Goal: Communication & Community: Connect with others

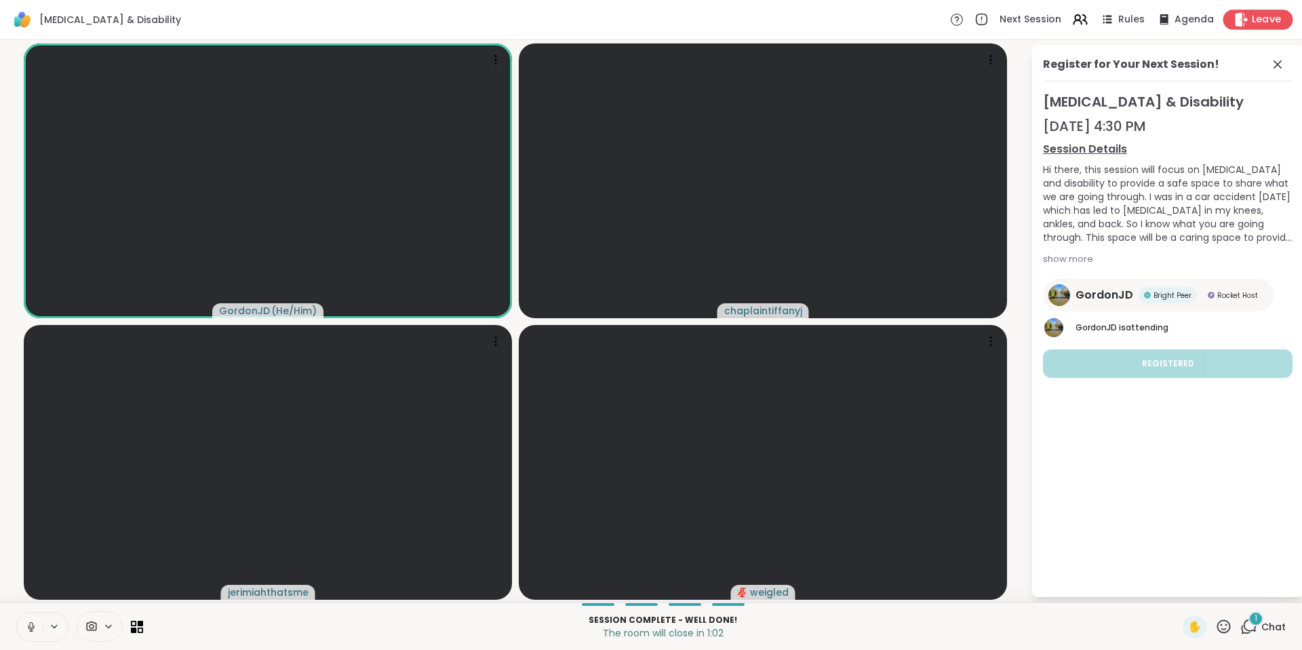
click at [1242, 18] on div "Leave" at bounding box center [1258, 19] width 70 height 20
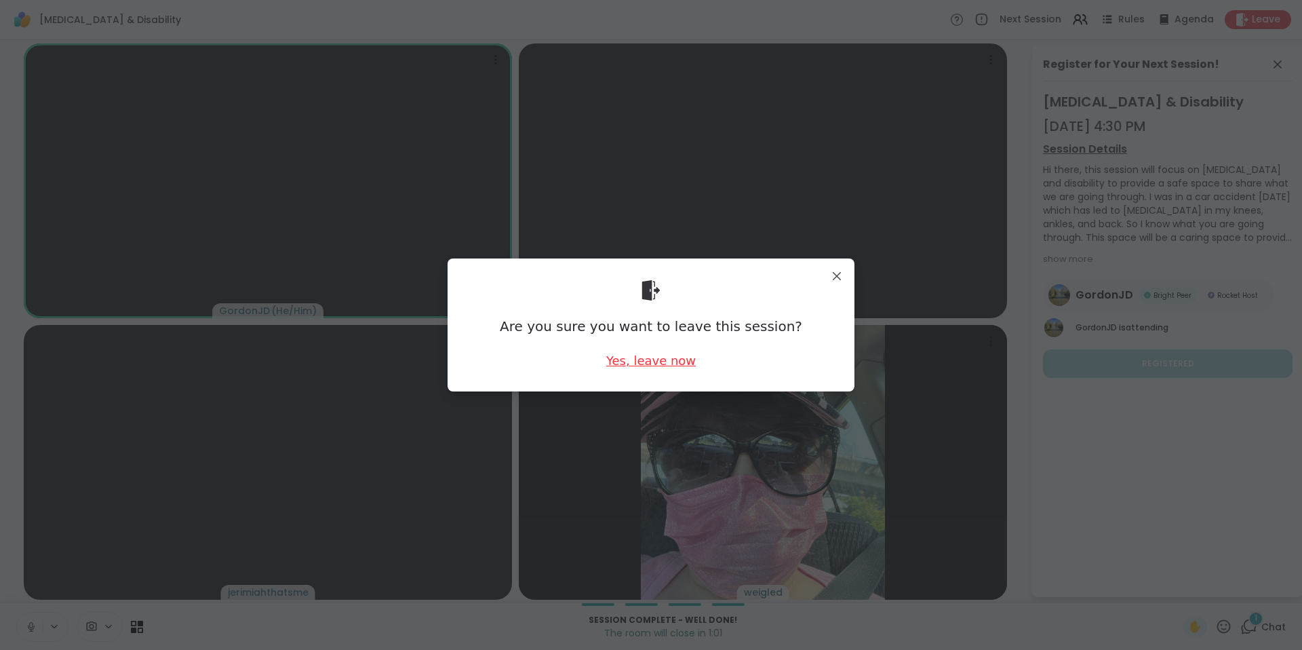
click at [636, 365] on div "Yes, leave now" at bounding box center [651, 360] width 90 height 17
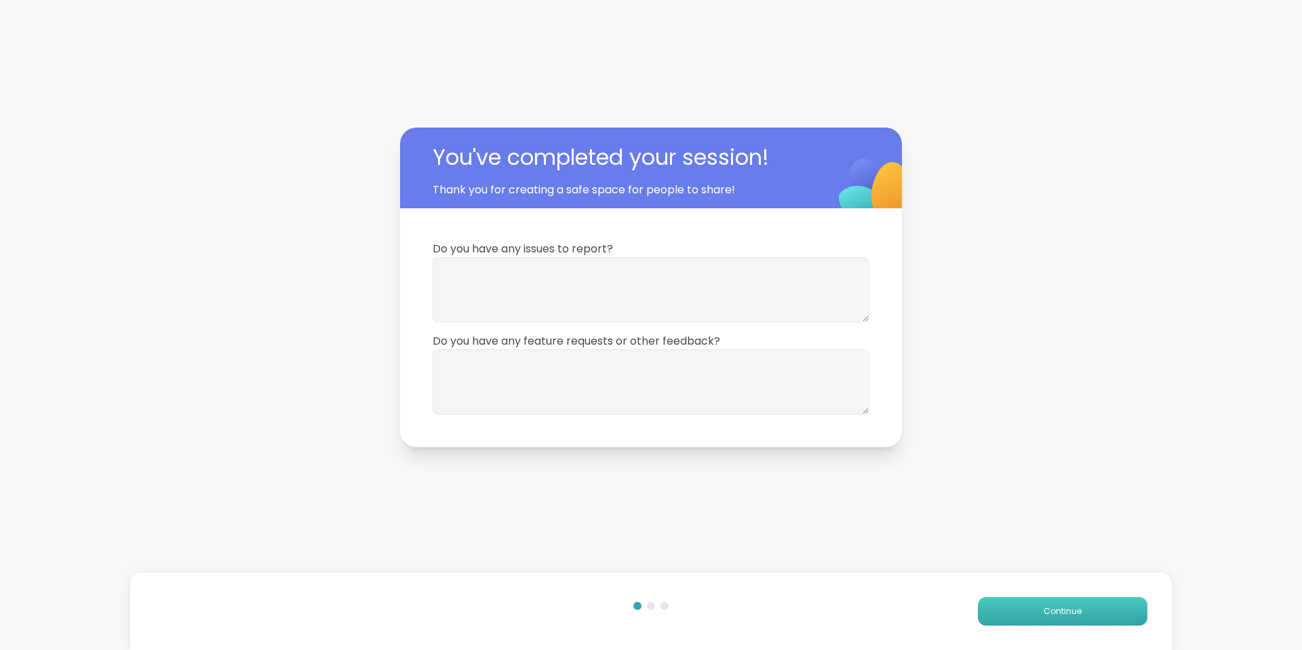
click at [1011, 608] on button "Continue" at bounding box center [1063, 611] width 170 height 28
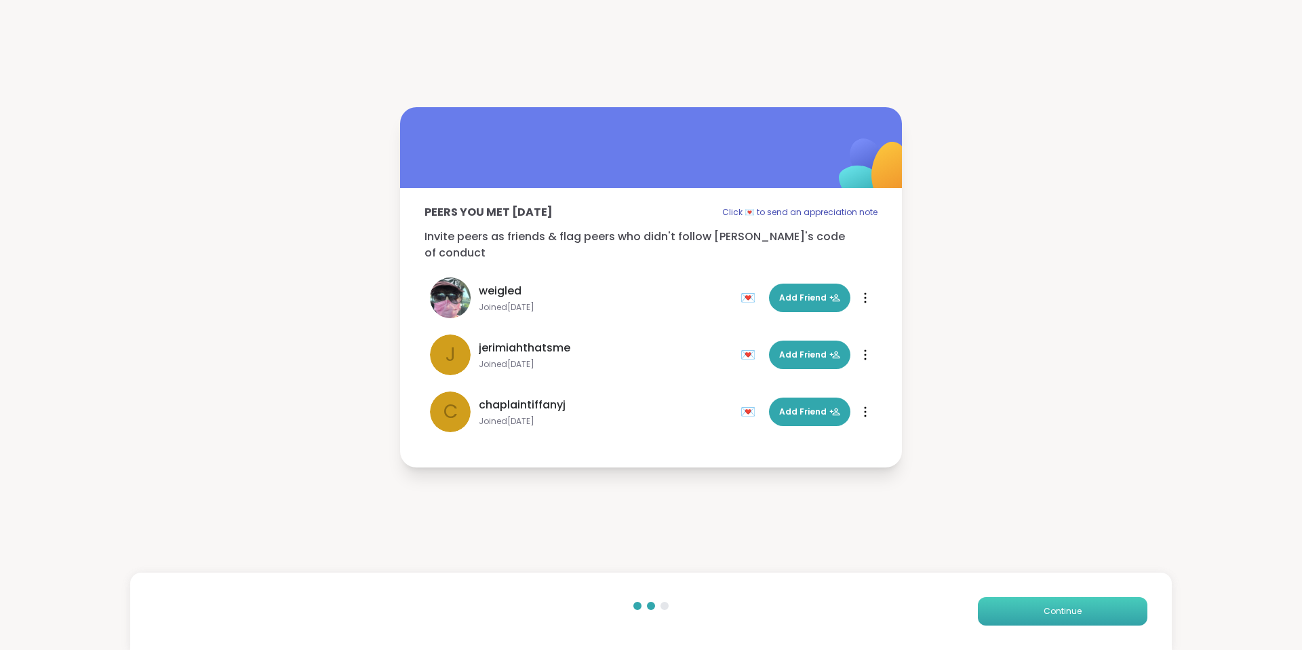
click at [1011, 608] on button "Continue" at bounding box center [1063, 611] width 170 height 28
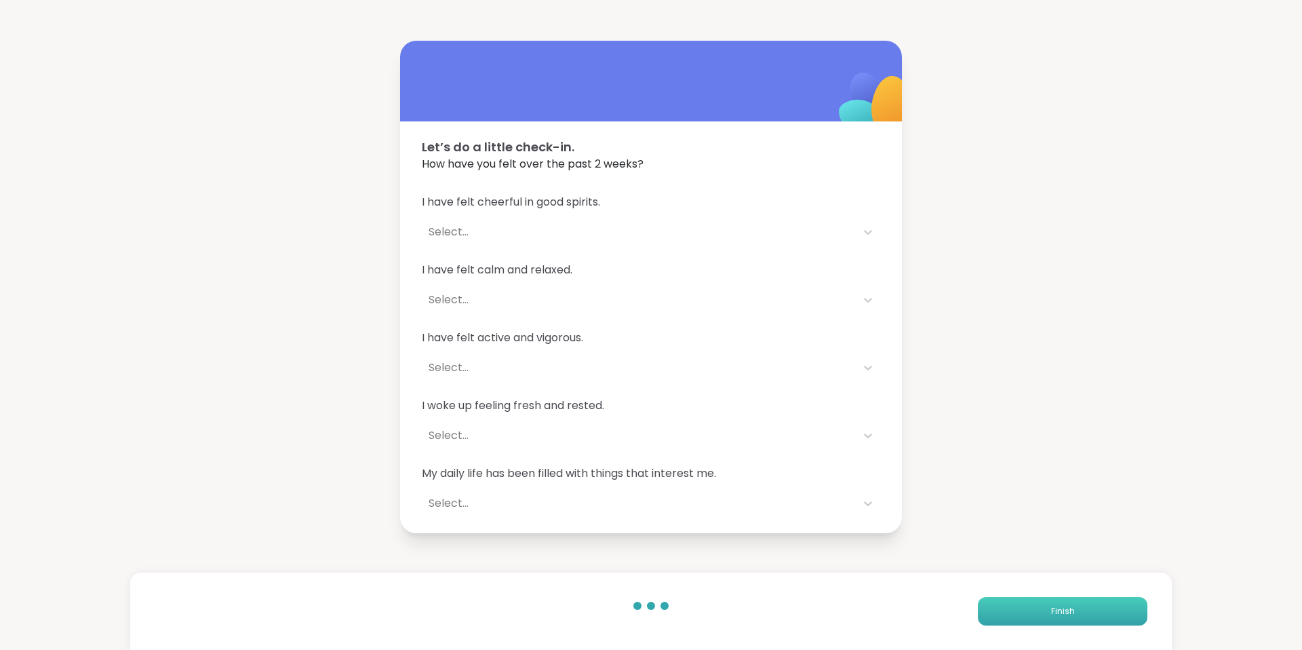
click at [1011, 608] on button "Finish" at bounding box center [1063, 611] width 170 height 28
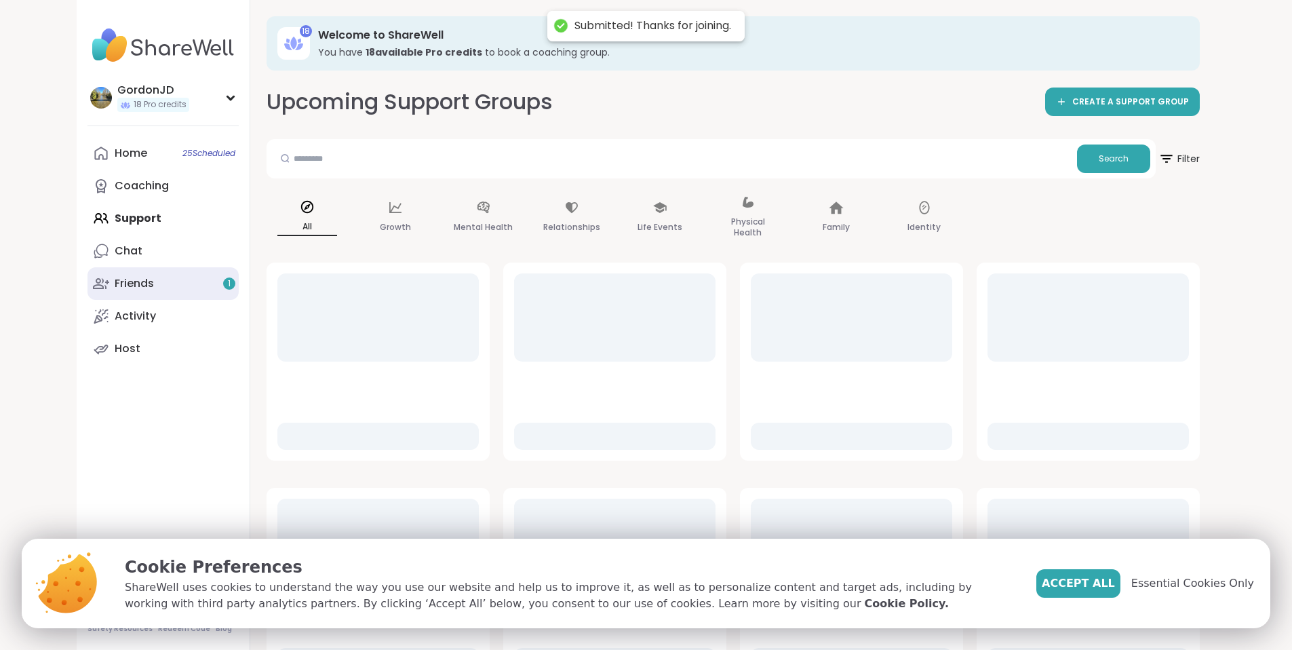
click at [93, 288] on icon at bounding box center [101, 283] width 16 height 16
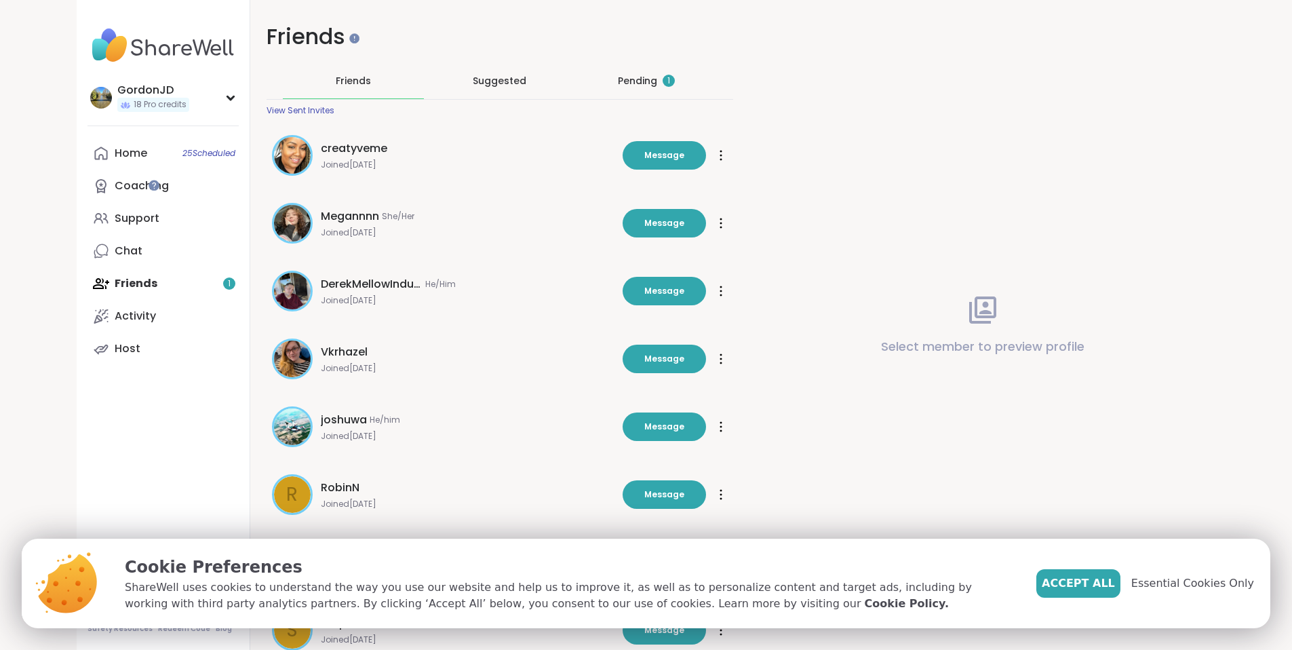
click at [638, 76] on div "Pending 1" at bounding box center [646, 81] width 57 height 14
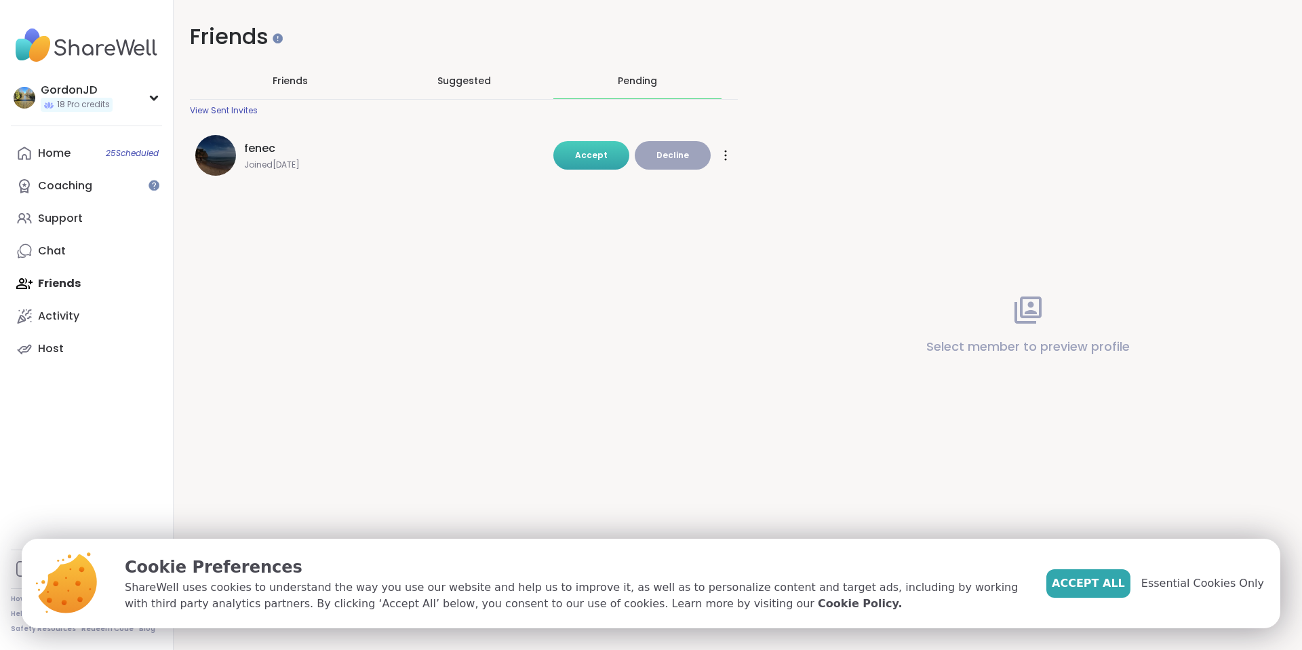
click at [595, 160] on span "Accept" at bounding box center [591, 155] width 33 height 12
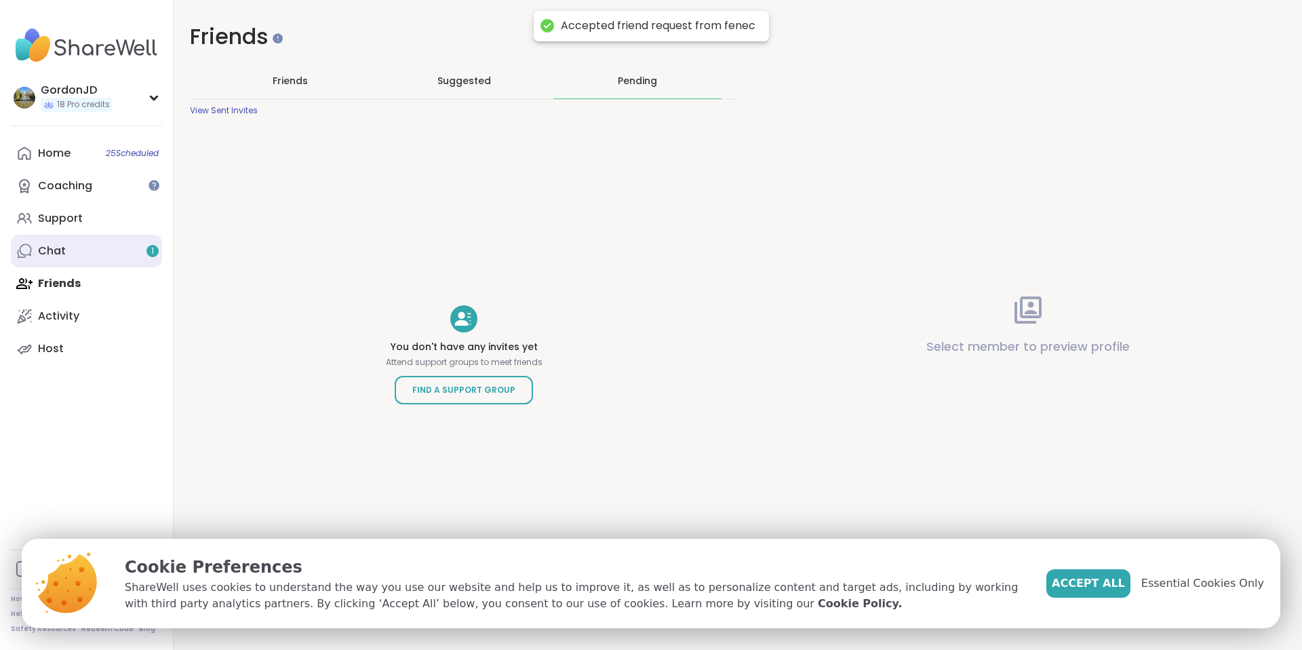
click at [106, 256] on link "Chat 1" at bounding box center [86, 251] width 151 height 33
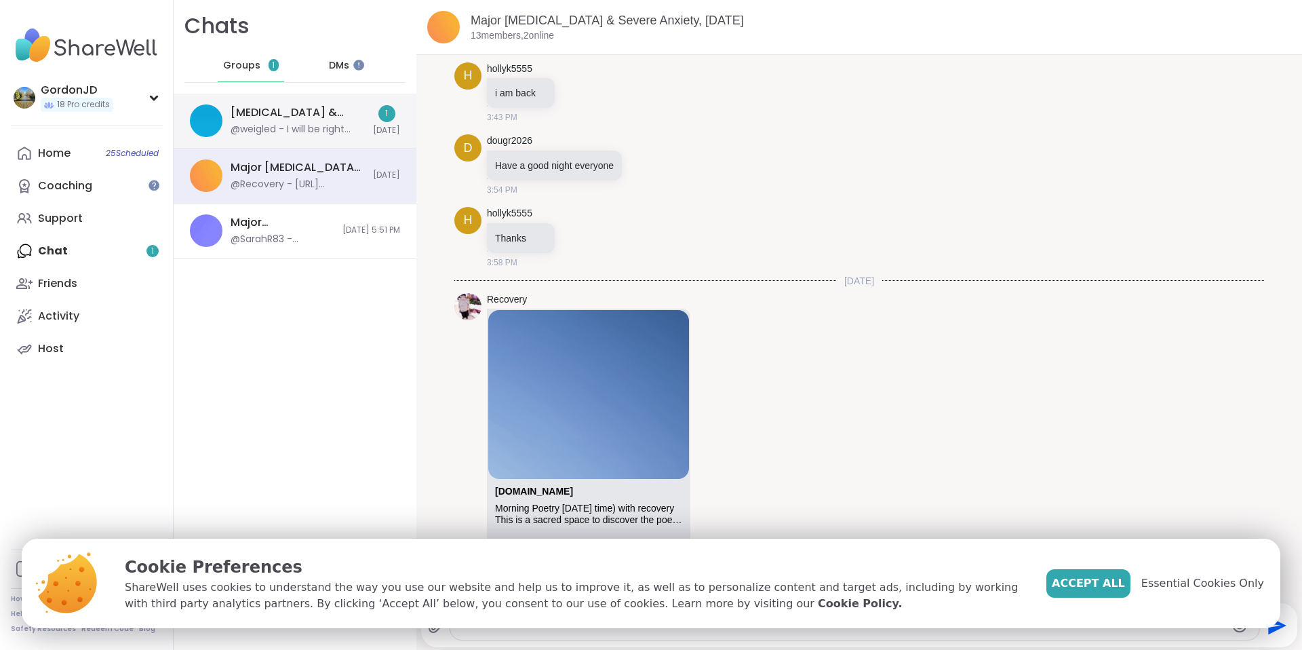
click at [357, 128] on div "[MEDICAL_DATA] & Disability, [DATE] @weigled - I will be right back 1 [DATE]" at bounding box center [295, 121] width 243 height 55
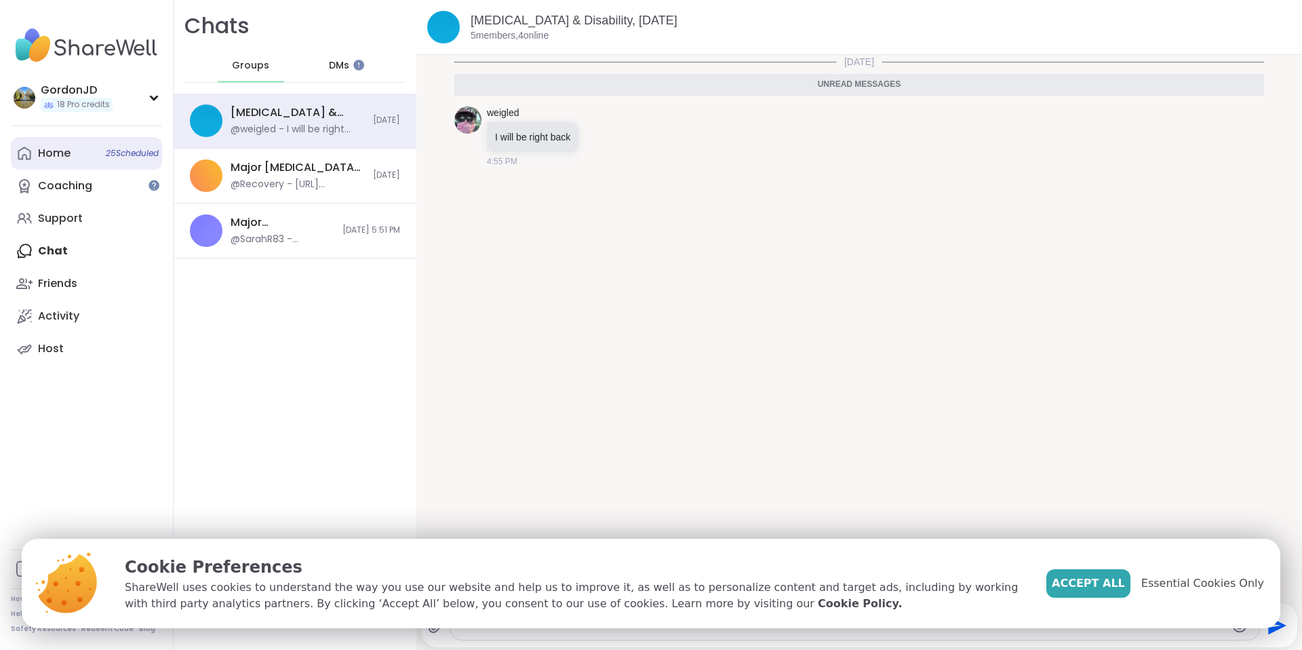
click at [73, 157] on link "Home 25 Scheduled" at bounding box center [86, 153] width 151 height 33
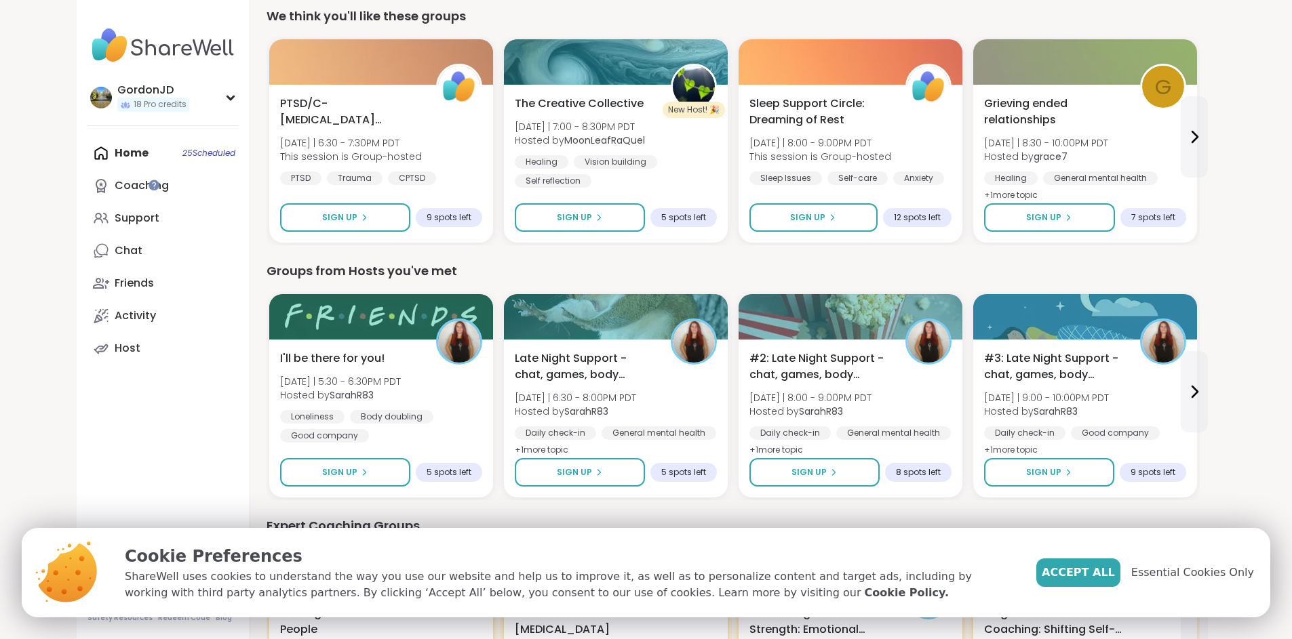
scroll to position [475, 0]
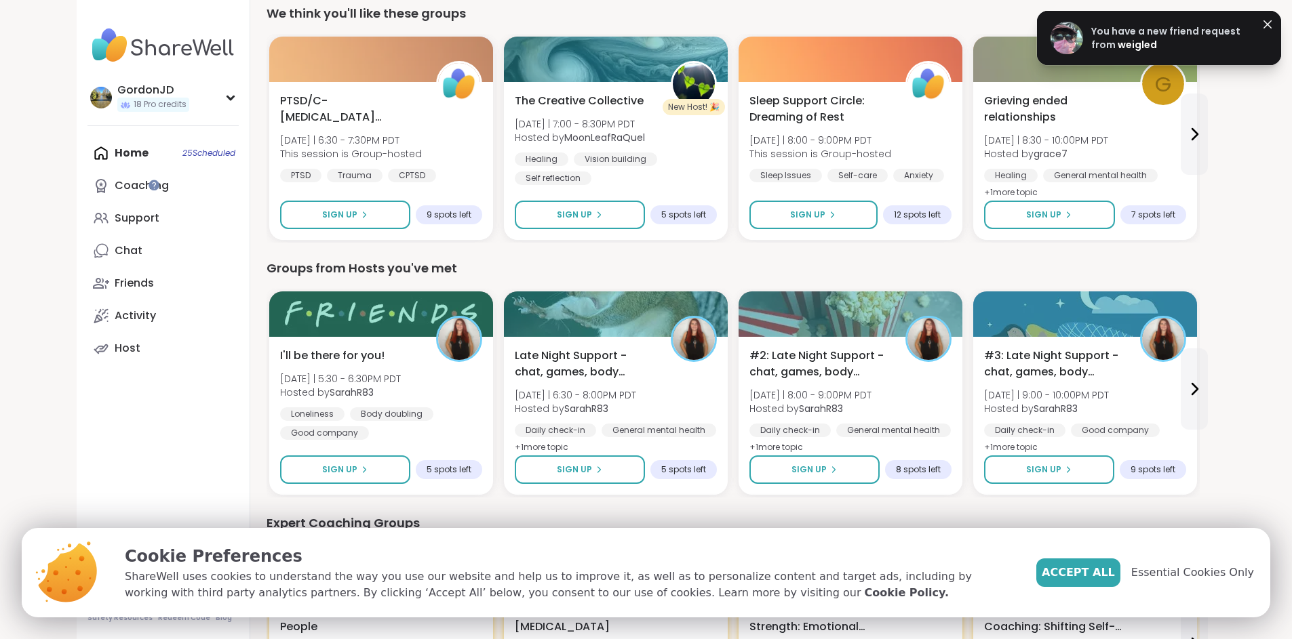
click at [1115, 44] on span "You have a new friend request from" at bounding box center [1165, 37] width 149 height 27
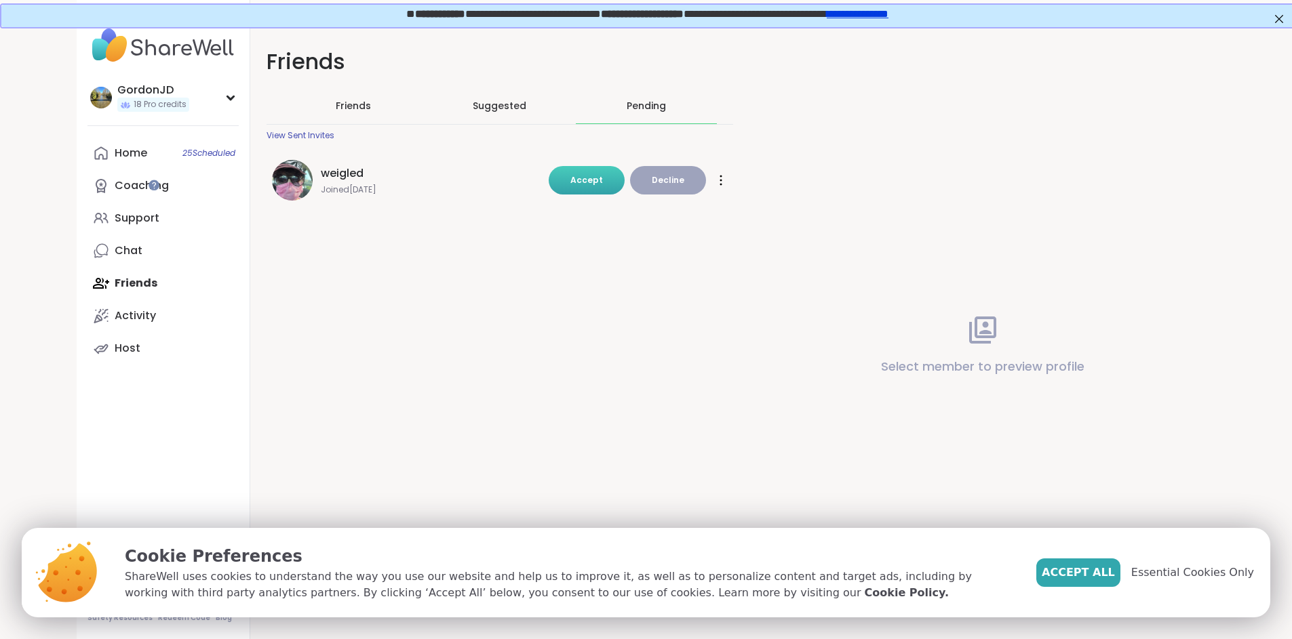
click at [597, 178] on span "Accept" at bounding box center [586, 180] width 33 height 12
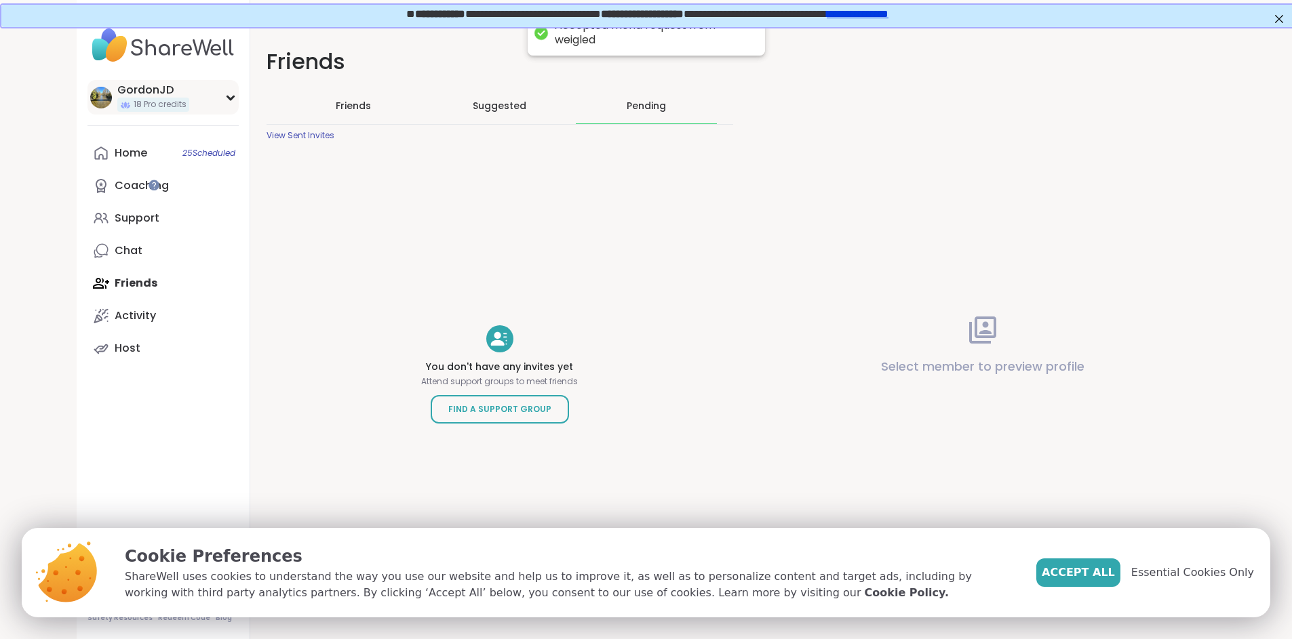
click at [125, 99] on div "GordonJD 18 Pro credits" at bounding box center [162, 97] width 151 height 35
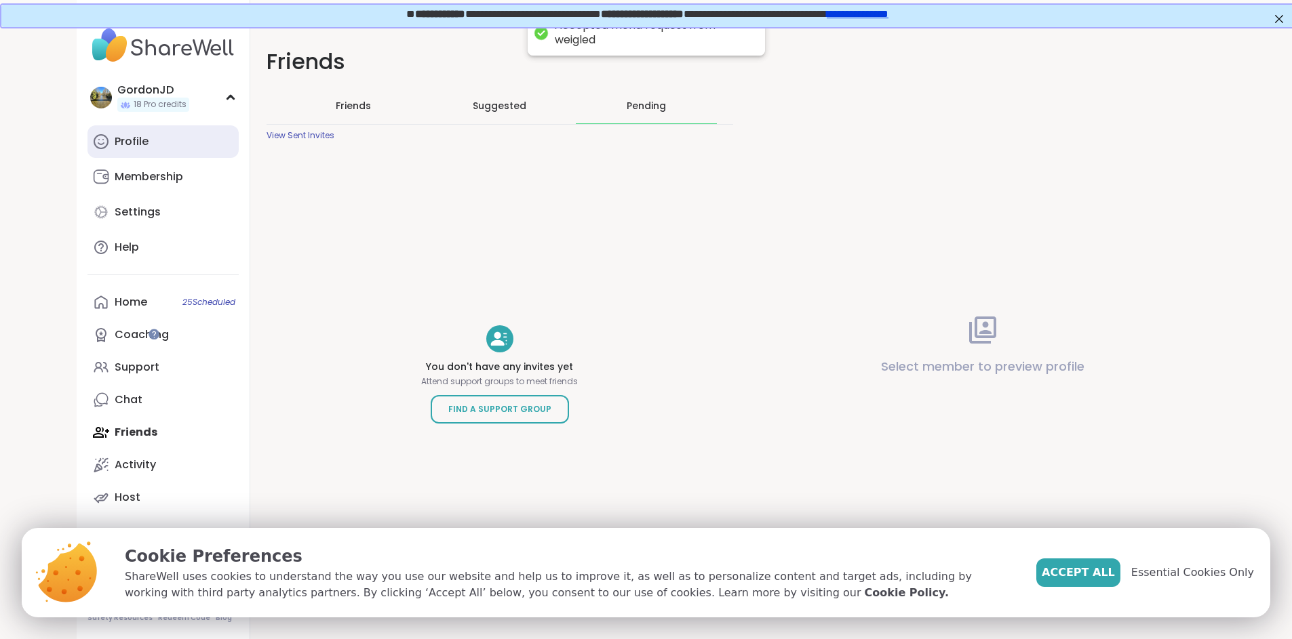
click at [115, 140] on div "Profile" at bounding box center [132, 141] width 34 height 15
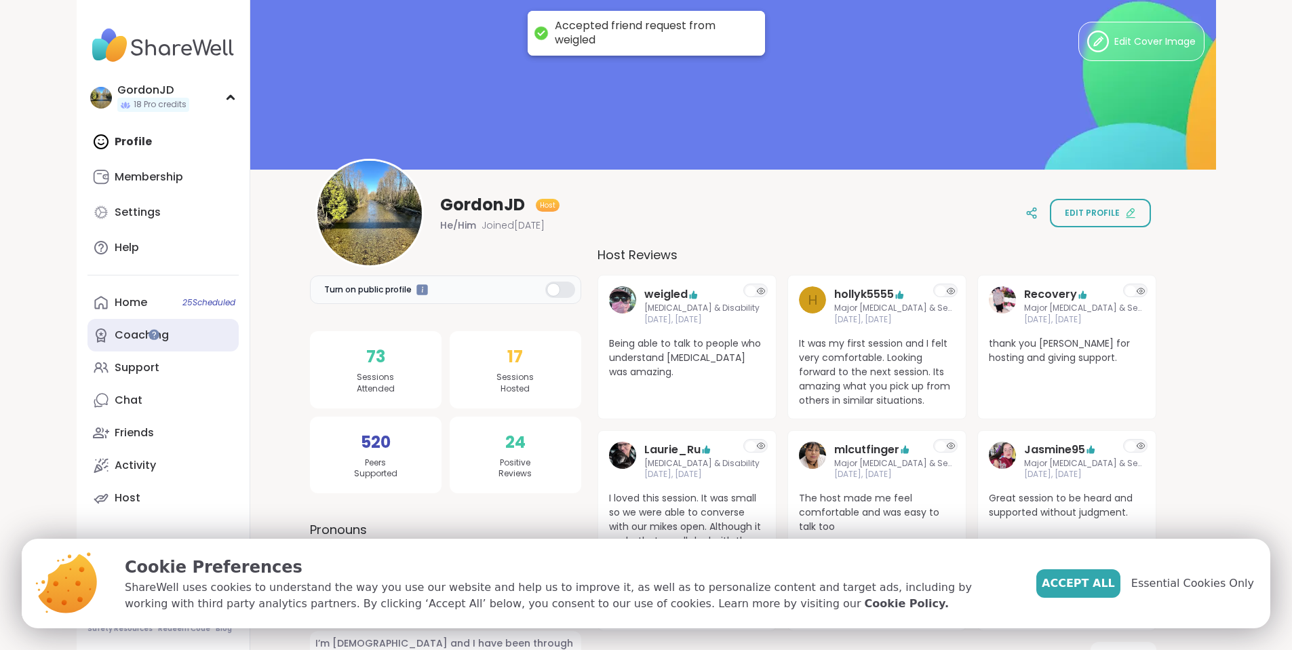
click at [103, 324] on link "Coaching" at bounding box center [162, 335] width 151 height 33
